Goal: Transaction & Acquisition: Book appointment/travel/reservation

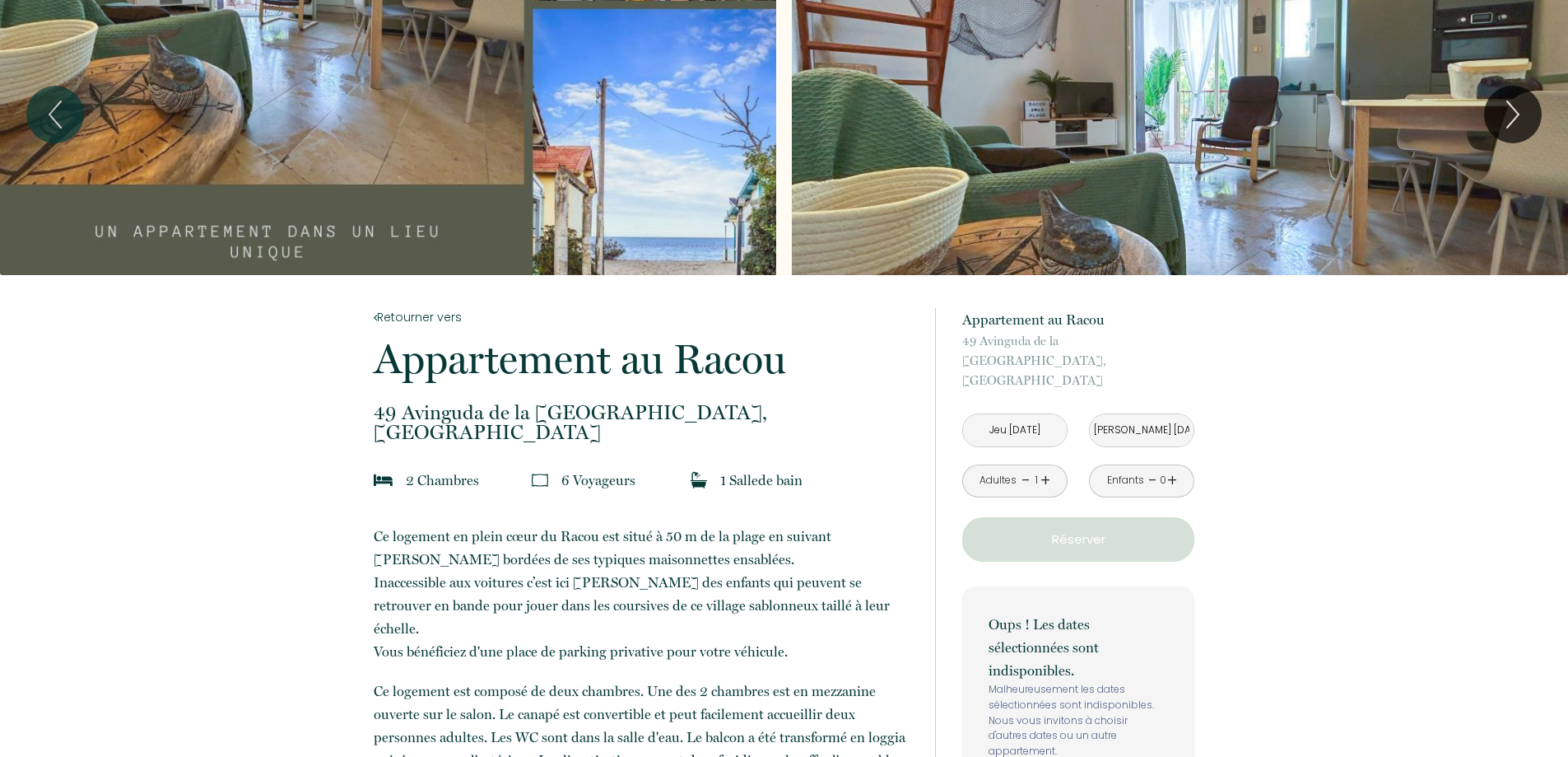
scroll to position [83, 0]
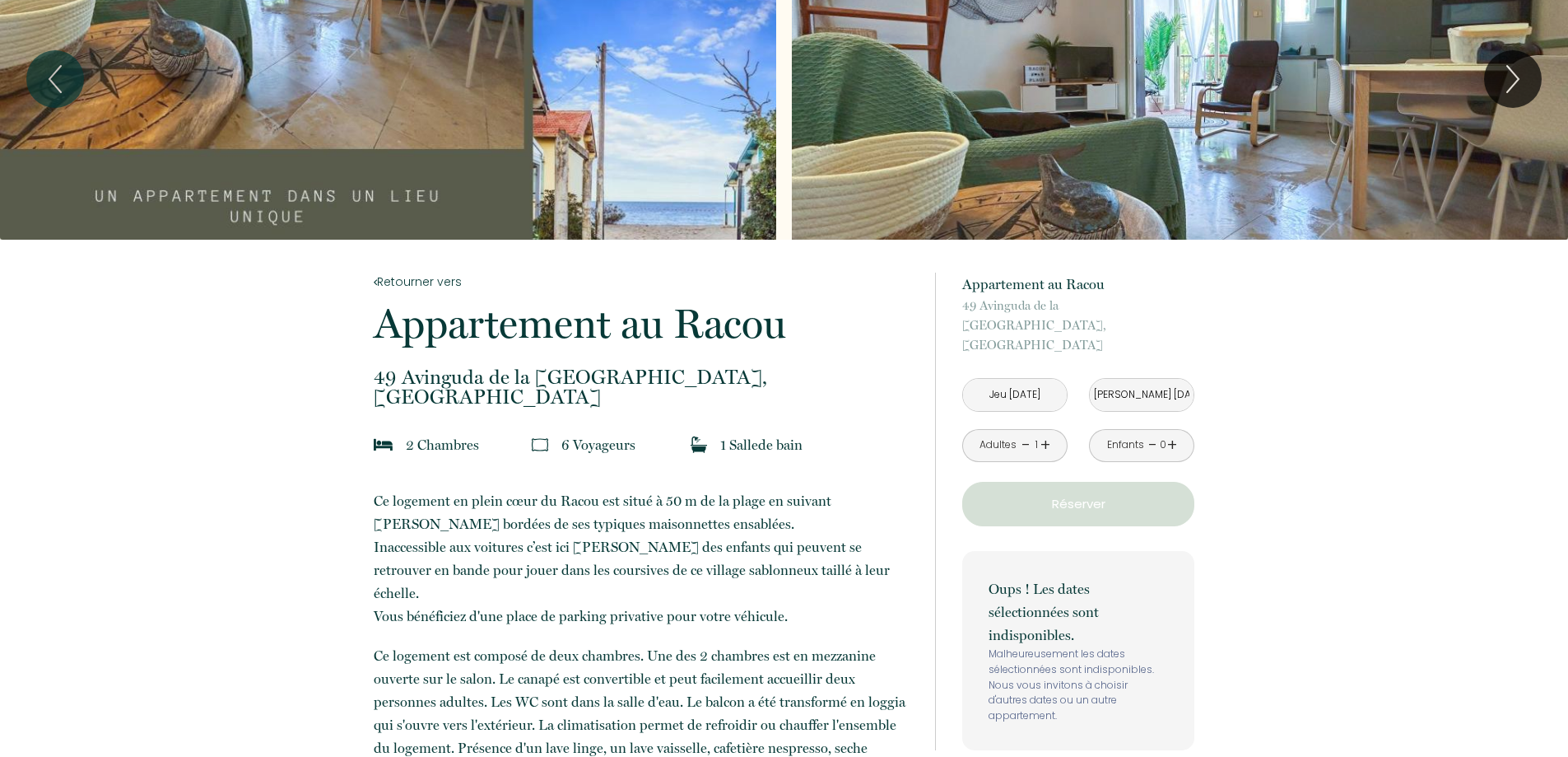
click at [1011, 379] on input "Jeu [DATE]" at bounding box center [1015, 395] width 103 height 32
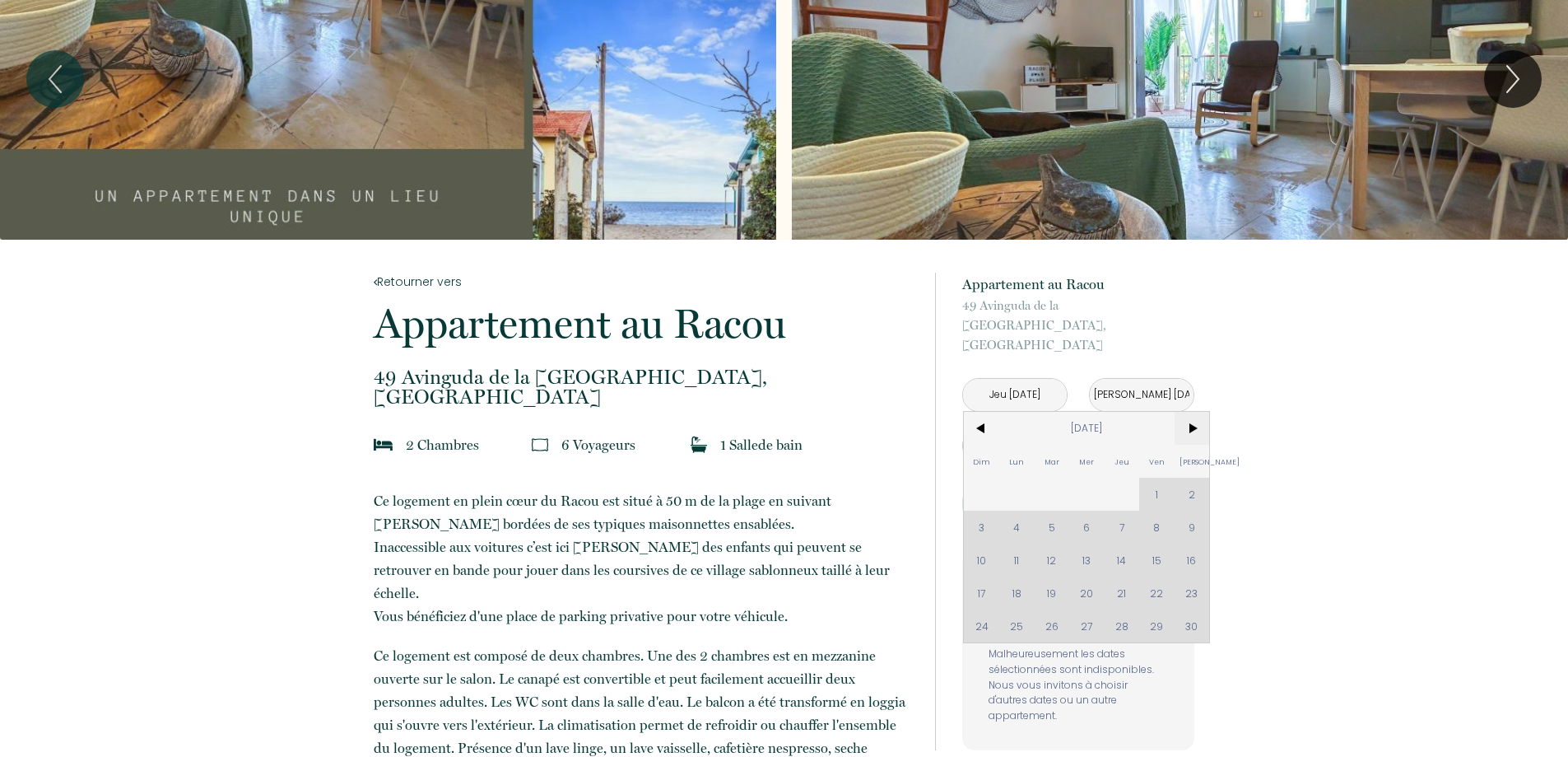
click at [1193, 412] on span ">" at bounding box center [1192, 429] width 36 height 33
click at [1107, 412] on span "[DATE]" at bounding box center [1087, 429] width 175 height 33
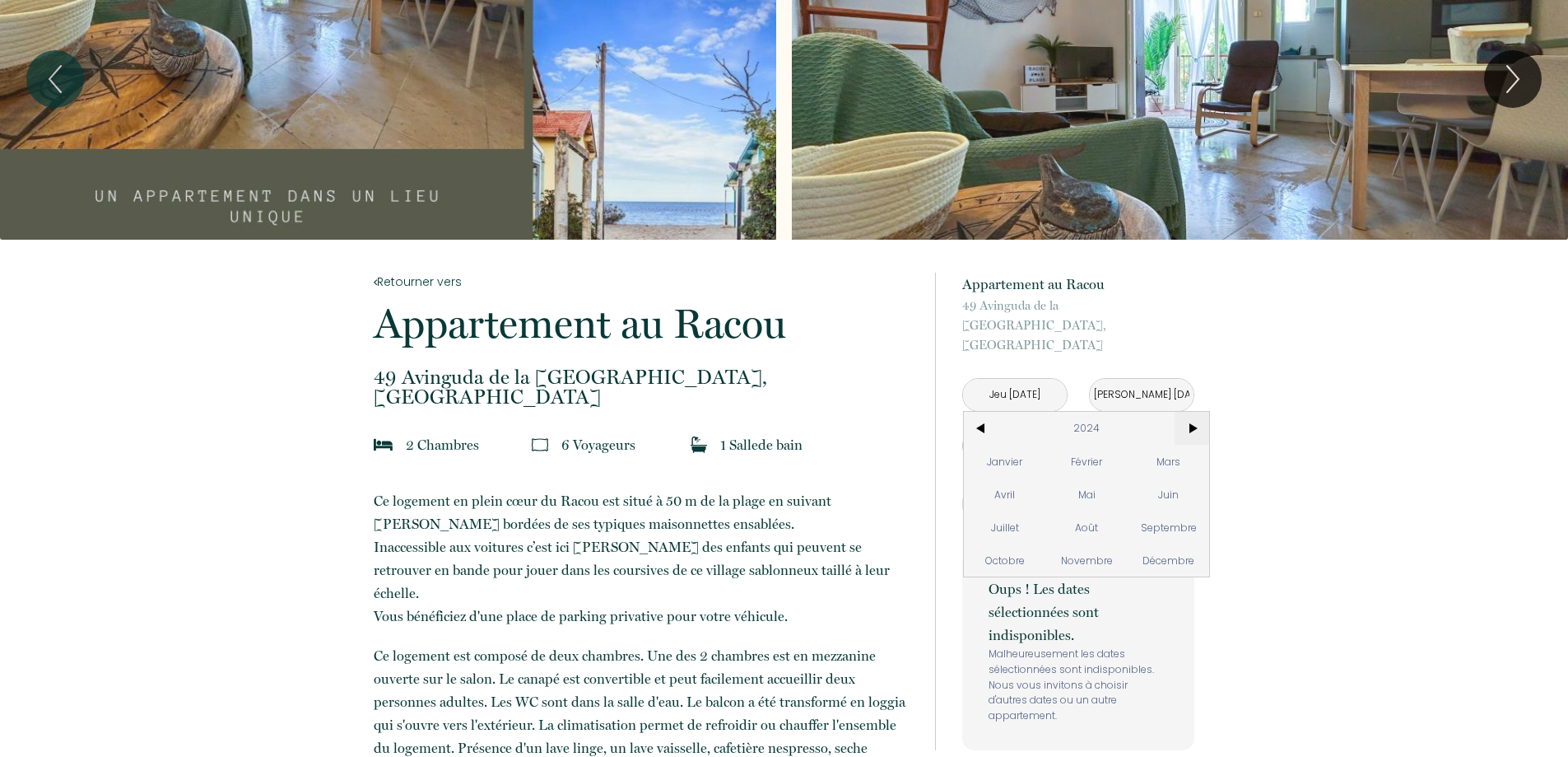
click at [1188, 412] on span ">" at bounding box center [1192, 429] width 36 height 33
click at [977, 412] on span "<" at bounding box center [982, 429] width 36 height 33
click at [1154, 544] on span "Décembre" at bounding box center [1169, 560] width 82 height 33
click at [1017, 610] on span "29" at bounding box center [1016, 626] width 36 height 33
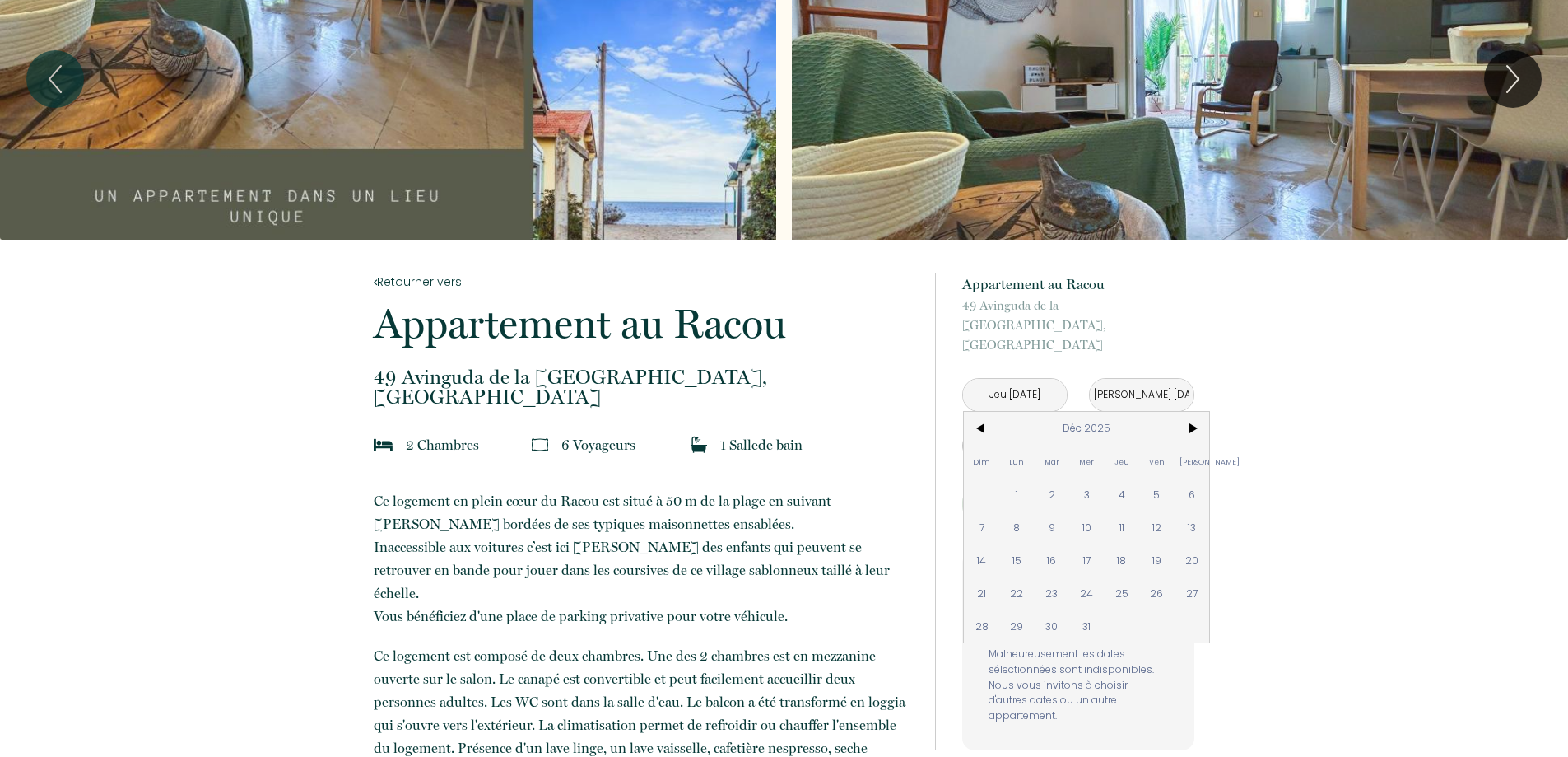
type input "Lun 29 Déc 2025"
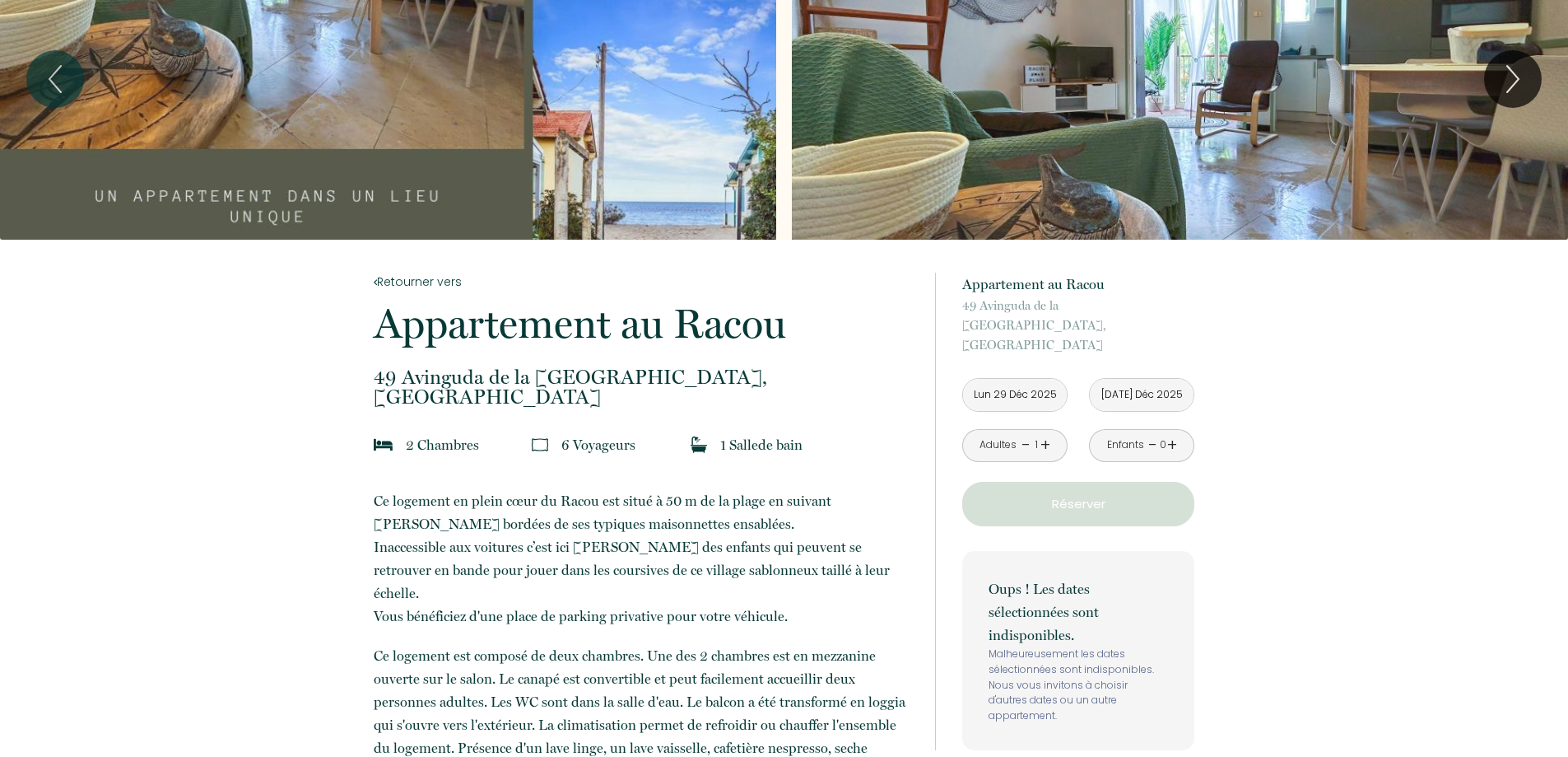
click at [1165, 379] on input "[DATE] Déc 2025" at bounding box center [1141, 395] width 103 height 32
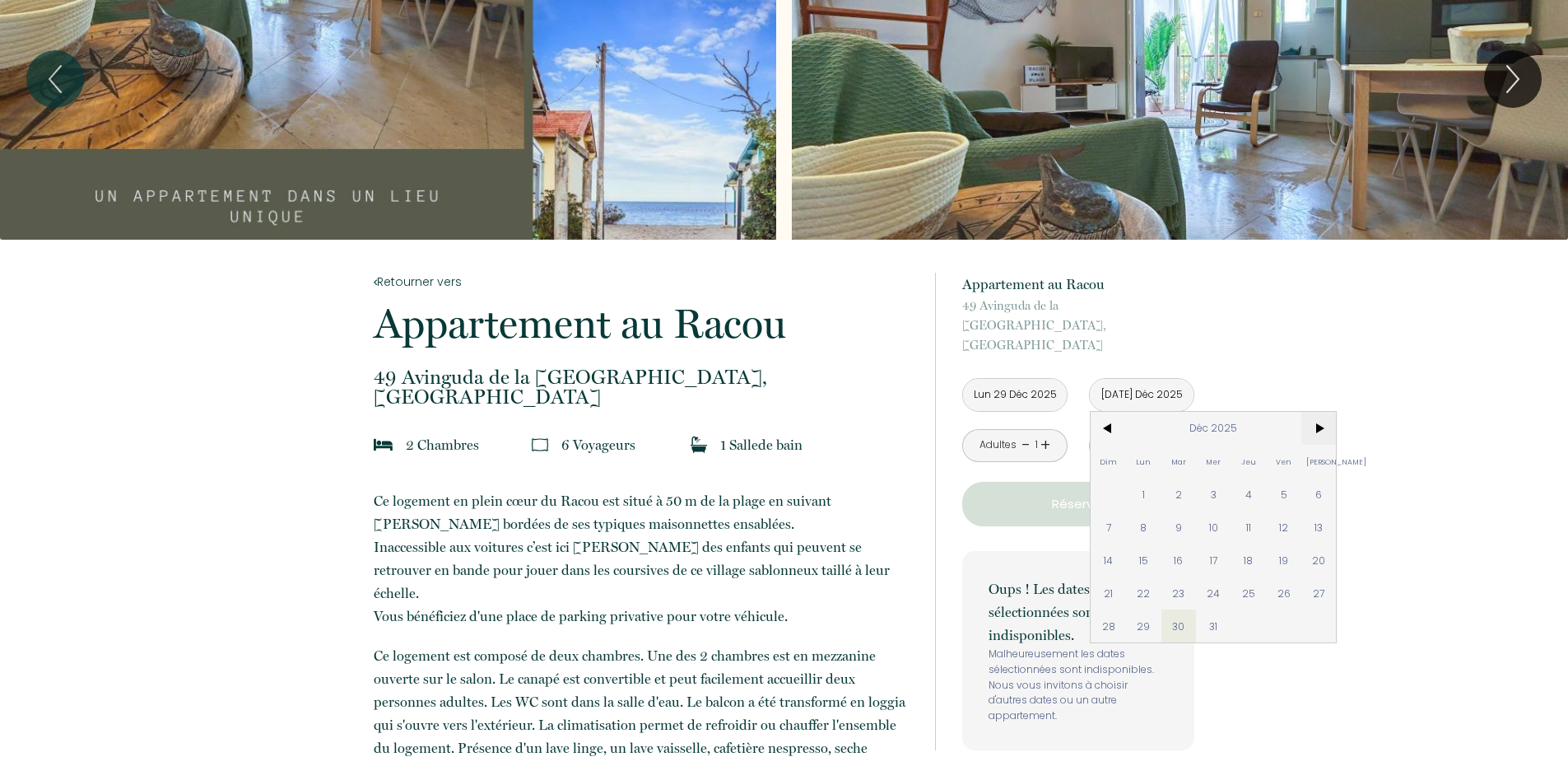
click at [1324, 412] on span ">" at bounding box center [1319, 429] width 36 height 33
click at [1284, 477] on span "2" at bounding box center [1284, 494] width 36 height 33
type input "Ven [DATE]"
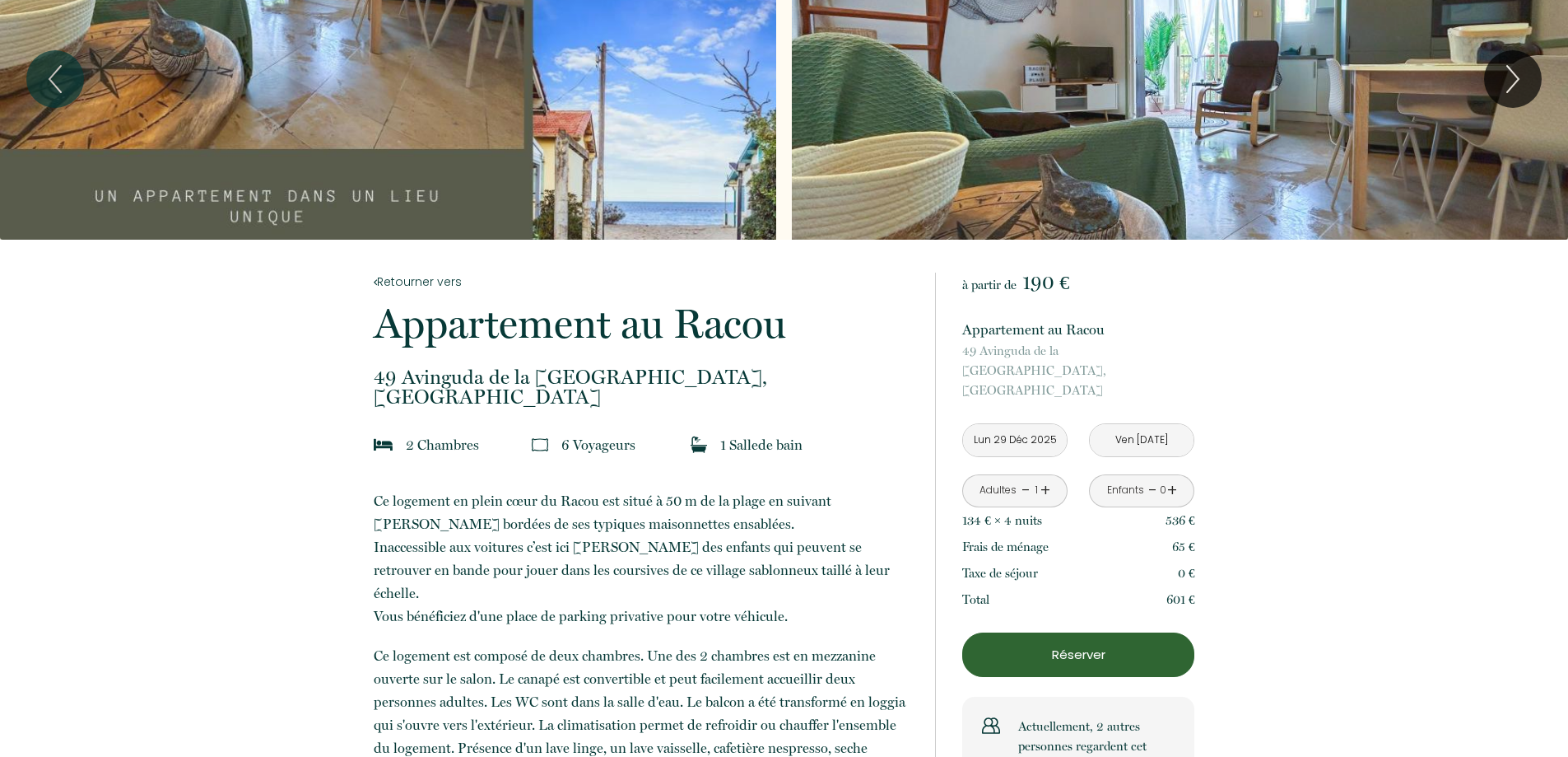
click at [1178, 474] on div "Enfants - 0 +" at bounding box center [1141, 491] width 105 height 33
click at [1169, 477] on link "+" at bounding box center [1172, 490] width 10 height 26
click at [1045, 477] on link "+" at bounding box center [1045, 490] width 10 height 26
click at [1065, 644] on p "Réserver" at bounding box center [1078, 654] width 221 height 20
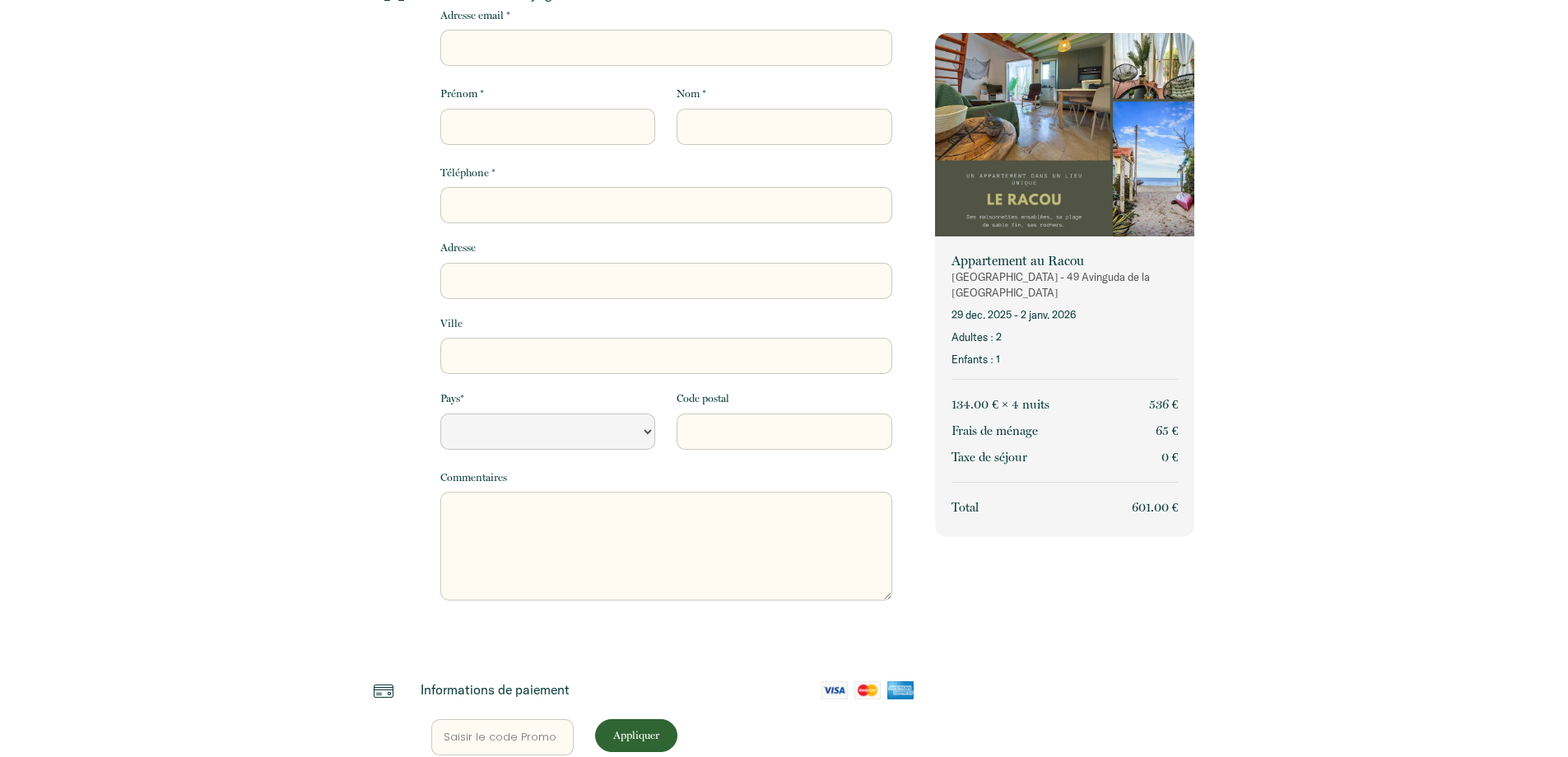
select select "Default select example"
